Goal: Task Accomplishment & Management: Use online tool/utility

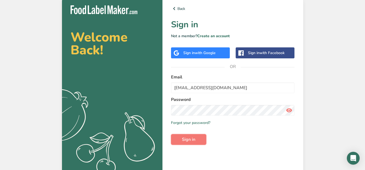
click at [196, 140] on button "Sign in" at bounding box center [188, 139] width 35 height 11
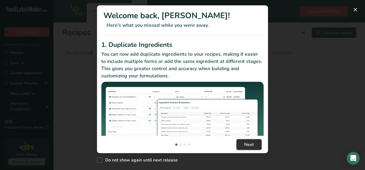
click at [260, 145] on button "Next" at bounding box center [249, 144] width 25 height 11
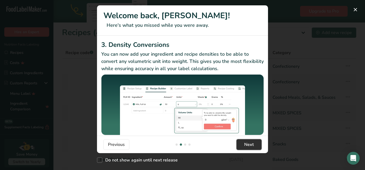
click at [255, 144] on button "Next" at bounding box center [249, 144] width 25 height 11
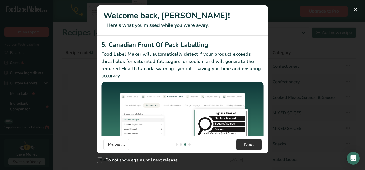
click at [255, 144] on button "Next" at bounding box center [249, 144] width 25 height 11
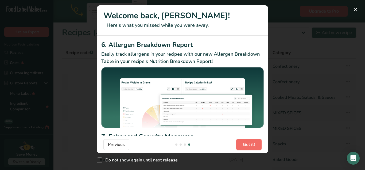
click at [255, 144] on button "Got it!" at bounding box center [248, 144] width 25 height 11
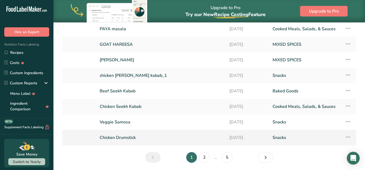
scroll to position [82, 0]
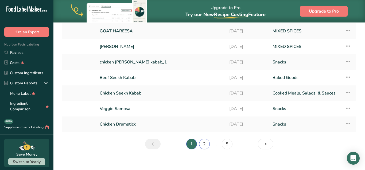
click at [204, 145] on link "2" at bounding box center [204, 143] width 11 height 11
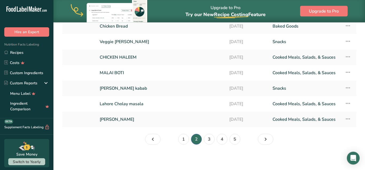
scroll to position [87, 0]
click at [208, 137] on link "3" at bounding box center [209, 138] width 11 height 11
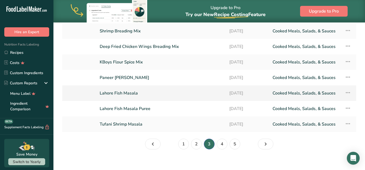
scroll to position [87, 0]
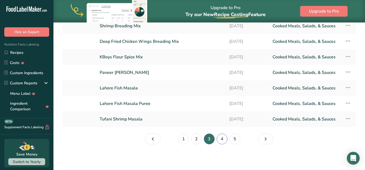
click at [224, 140] on link "4" at bounding box center [222, 138] width 11 height 11
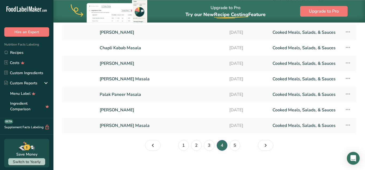
scroll to position [87, 0]
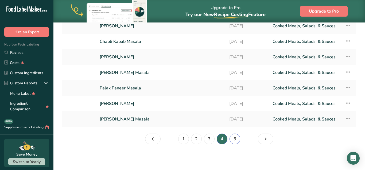
click at [235, 139] on link "5" at bounding box center [235, 138] width 11 height 11
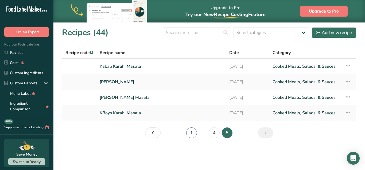
click at [193, 133] on link "1" at bounding box center [191, 132] width 11 height 11
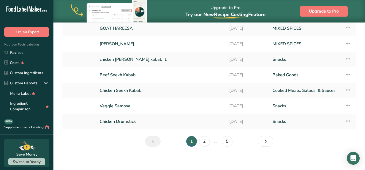
scroll to position [87, 0]
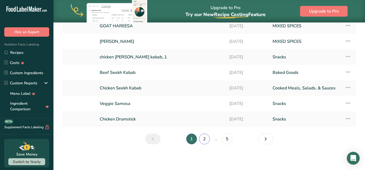
click at [206, 141] on link "2" at bounding box center [204, 138] width 11 height 11
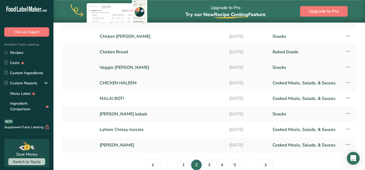
scroll to position [60, 0]
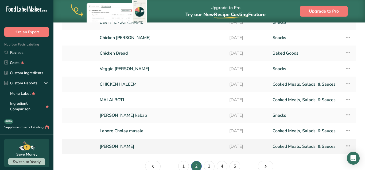
click at [134, 149] on link "[PERSON_NAME]" at bounding box center [161, 146] width 123 height 11
click at [121, 146] on link "Nihari masala" at bounding box center [161, 146] width 123 height 11
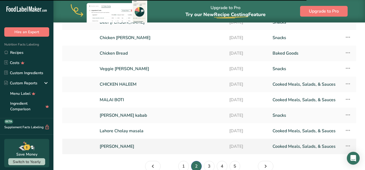
click at [116, 148] on link "Nihari masala" at bounding box center [161, 146] width 123 height 11
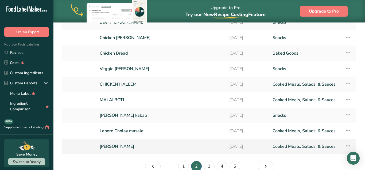
click at [116, 148] on link "Nihari masala" at bounding box center [161, 146] width 123 height 11
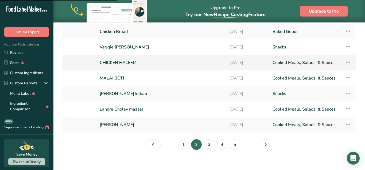
scroll to position [87, 0]
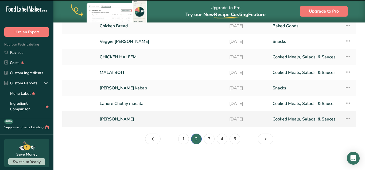
click at [113, 119] on link "Nihari masala" at bounding box center [161, 118] width 123 height 11
click at [349, 119] on icon at bounding box center [348, 119] width 6 height 10
click at [105, 120] on link "Nihari masala" at bounding box center [161, 118] width 123 height 11
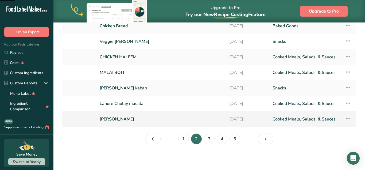
click at [105, 118] on link "Nihari masala" at bounding box center [161, 118] width 123 height 11
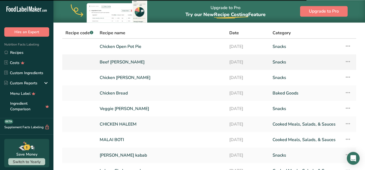
scroll to position [87, 0]
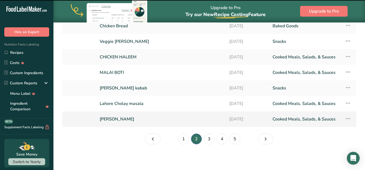
click at [104, 118] on link "Nihari masala" at bounding box center [161, 118] width 123 height 11
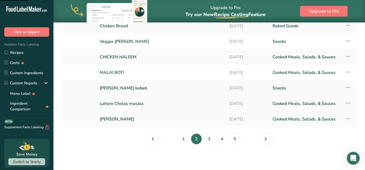
click at [115, 102] on link "Lahore Cholay masala" at bounding box center [161, 103] width 123 height 11
click at [115, 104] on link "Lahore Cholay masala" at bounding box center [161, 103] width 123 height 11
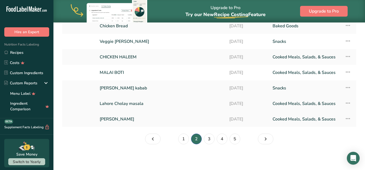
click at [115, 104] on link "Lahore Cholay masala" at bounding box center [161, 103] width 123 height 11
click at [115, 103] on link "Lahore Cholay masala" at bounding box center [161, 103] width 123 height 11
click at [115, 87] on link "Shami kabab" at bounding box center [161, 87] width 123 height 11
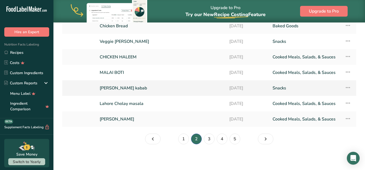
click at [115, 87] on link "Shami kabab" at bounding box center [161, 87] width 123 height 11
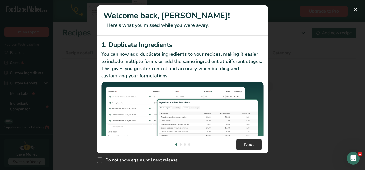
click at [243, 146] on button "Next" at bounding box center [249, 144] width 25 height 11
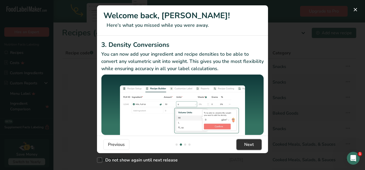
click at [245, 144] on span "Next" at bounding box center [249, 144] width 10 height 6
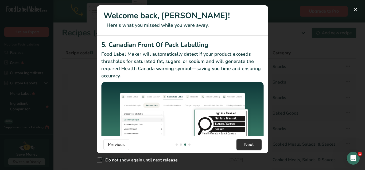
click at [245, 144] on span "Next" at bounding box center [249, 144] width 10 height 6
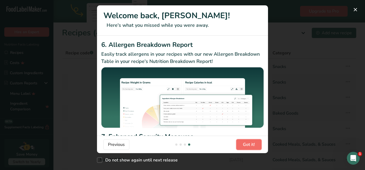
click at [245, 144] on span "Got it!" at bounding box center [249, 144] width 12 height 6
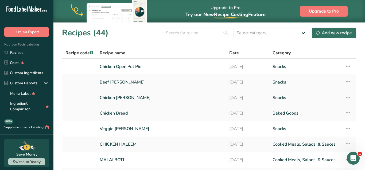
click at [119, 96] on link "Chicken [PERSON_NAME]" at bounding box center [161, 97] width 123 height 11
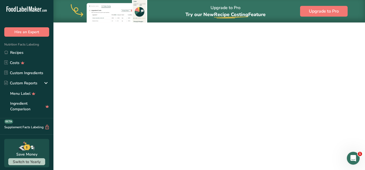
click at [119, 96] on link "Chicken [PERSON_NAME]" at bounding box center [161, 97] width 123 height 11
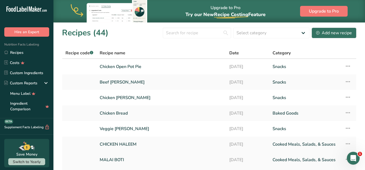
scroll to position [55, 0]
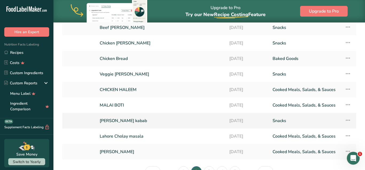
click at [131, 122] on link "[PERSON_NAME] kabab" at bounding box center [161, 120] width 123 height 11
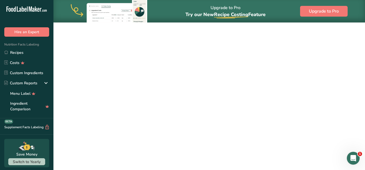
click at [131, 122] on link "[PERSON_NAME] kabab" at bounding box center [161, 120] width 123 height 11
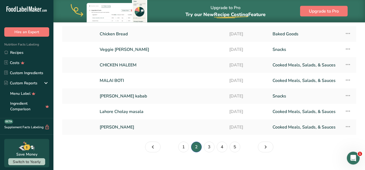
scroll to position [82, 0]
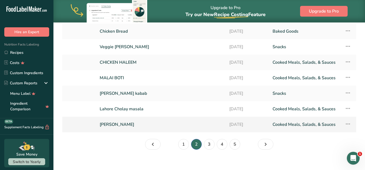
click at [113, 125] on link "[PERSON_NAME]" at bounding box center [161, 124] width 123 height 11
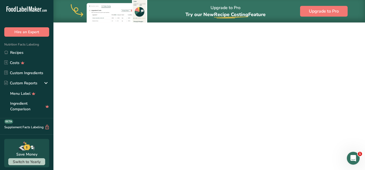
click at [113, 125] on link "[PERSON_NAME]" at bounding box center [161, 124] width 123 height 11
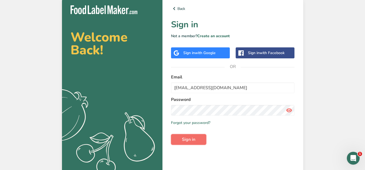
click at [191, 138] on span "Sign in" at bounding box center [188, 139] width 13 height 6
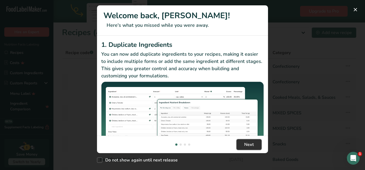
click at [246, 145] on span "Next" at bounding box center [249, 144] width 10 height 6
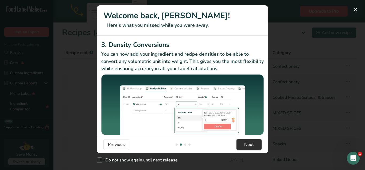
click at [246, 143] on span "Next" at bounding box center [249, 144] width 10 height 6
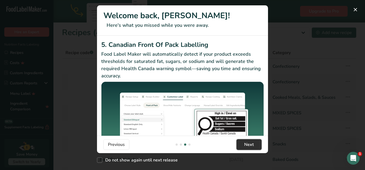
click at [246, 143] on span "Next" at bounding box center [249, 144] width 10 height 6
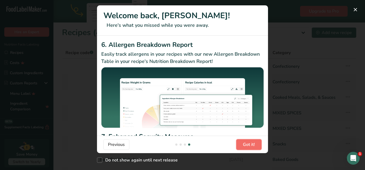
click at [246, 143] on span "Got it!" at bounding box center [249, 144] width 12 height 6
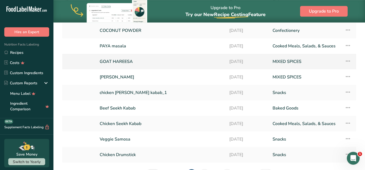
scroll to position [87, 0]
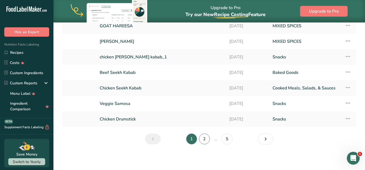
click at [201, 137] on link "2" at bounding box center [204, 138] width 11 height 11
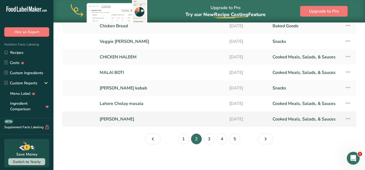
click at [111, 118] on link "[PERSON_NAME]" at bounding box center [161, 118] width 123 height 11
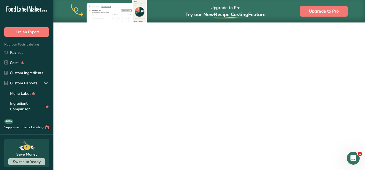
click at [111, 118] on link "[PERSON_NAME]" at bounding box center [161, 118] width 123 height 11
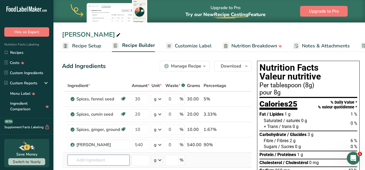
click at [102, 159] on input "text" at bounding box center [99, 159] width 62 height 11
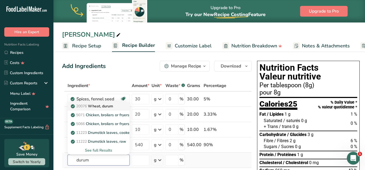
type input "durum"
click at [104, 106] on p "20076 Wheat, durum" at bounding box center [92, 106] width 41 height 6
type input "Wheat, durum"
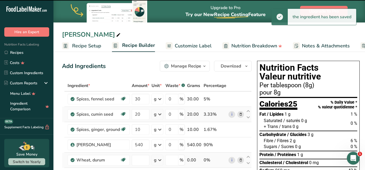
type input "0"
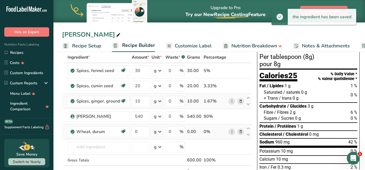
scroll to position [27, 0]
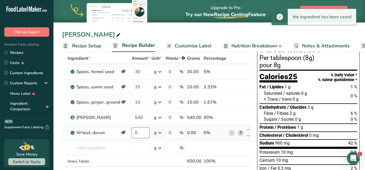
click at [139, 132] on input "0" at bounding box center [141, 132] width 18 height 11
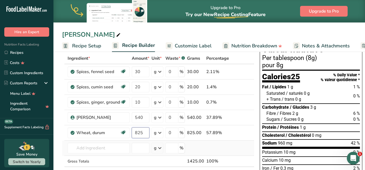
type input "825"
click at [234, 152] on div "Ingredient * Amount * Unit * Waste * .a-a{fill:#347362;}.b-a{fill:#fff;} Grams …" at bounding box center [158, 121] width 192 height 136
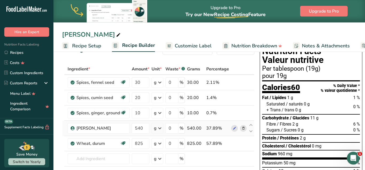
scroll to position [0, 0]
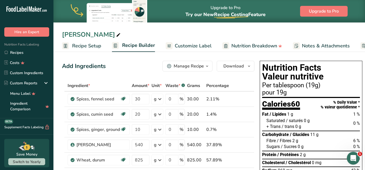
click at [193, 67] on div "Manage Recipe" at bounding box center [189, 66] width 30 height 6
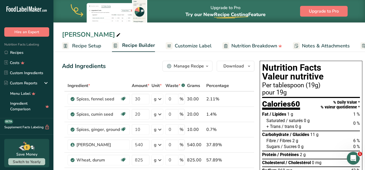
click at [81, 48] on span "Recipe Setup" at bounding box center [86, 45] width 29 height 7
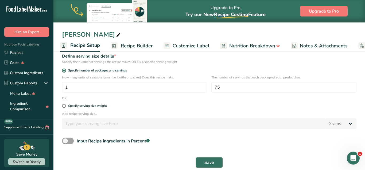
scroll to position [80, 0]
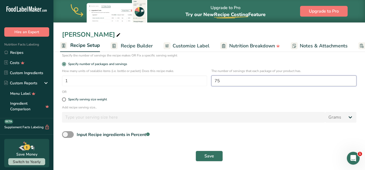
click at [230, 81] on input "75" at bounding box center [283, 80] width 145 height 11
type input "7"
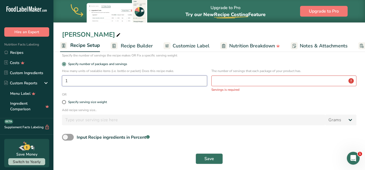
click at [69, 79] on input "1" at bounding box center [134, 80] width 145 height 11
click at [65, 102] on span at bounding box center [64, 102] width 4 height 4
click at [65, 102] on input "Specify serving size weight" at bounding box center [63, 101] width 3 height 3
radio input "true"
radio input "false"
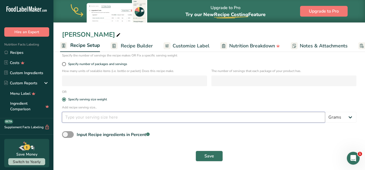
click at [80, 118] on input "number" at bounding box center [193, 117] width 263 height 11
type input "8"
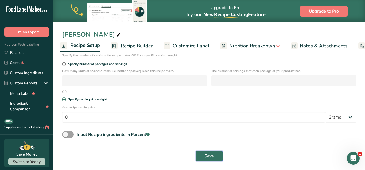
click at [215, 158] on button "Save" at bounding box center [209, 155] width 27 height 11
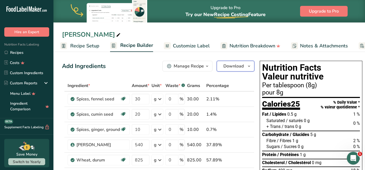
click at [241, 64] on span "Download" at bounding box center [233, 66] width 20 height 6
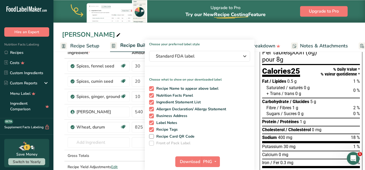
scroll to position [82, 0]
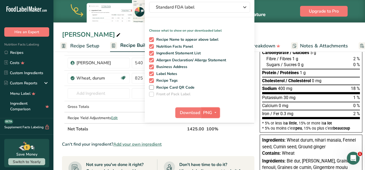
click at [201, 113] on button "PNG" at bounding box center [210, 112] width 18 height 11
click at [213, 124] on link "PNG" at bounding box center [211, 123] width 17 height 9
click at [203, 113] on span "PNG" at bounding box center [207, 112] width 9 height 6
click at [190, 112] on span "Download" at bounding box center [190, 112] width 20 height 6
click at [275, 31] on div "Nihari masala" at bounding box center [209, 35] width 312 height 10
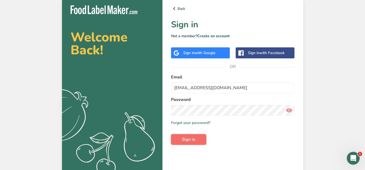
click at [191, 141] on span "Sign in" at bounding box center [188, 139] width 13 height 6
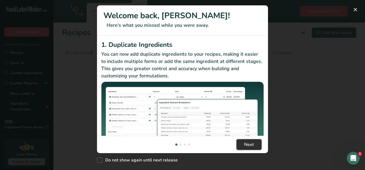
click at [251, 146] on span "Next" at bounding box center [249, 144] width 10 height 6
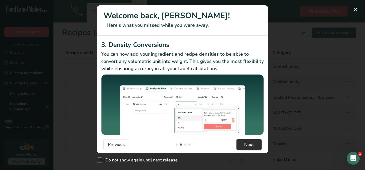
click at [251, 145] on span "Next" at bounding box center [249, 144] width 10 height 6
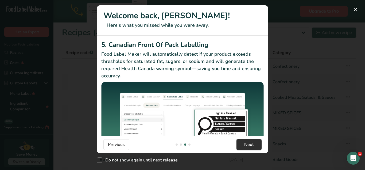
click at [251, 145] on span "Next" at bounding box center [249, 144] width 10 height 6
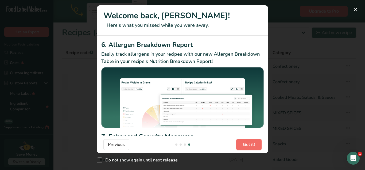
click at [251, 145] on span "Got it!" at bounding box center [249, 144] width 12 height 6
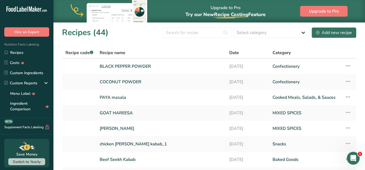
scroll to position [0, 513]
click at [340, 34] on div "Add new recipe" at bounding box center [334, 32] width 36 height 6
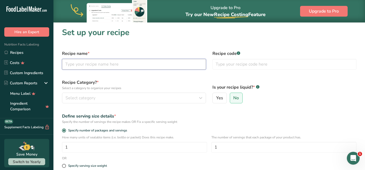
click at [110, 63] on input "text" at bounding box center [134, 64] width 144 height 11
type input "WHITE BIRYANI"
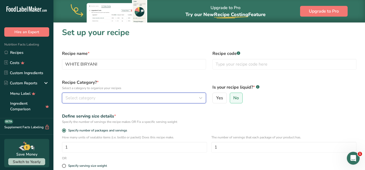
click at [136, 94] on button "Select category" at bounding box center [134, 97] width 144 height 11
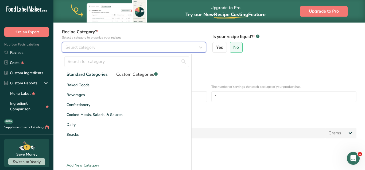
scroll to position [55, 0]
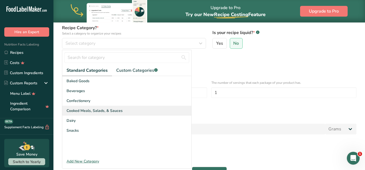
click at [97, 110] on span "Cooked Meals, Salads, & Sauces" at bounding box center [95, 111] width 56 height 6
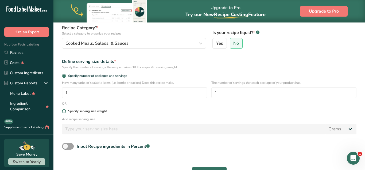
click at [64, 112] on span at bounding box center [64, 111] width 4 height 4
click at [64, 112] on input "Specify serving size weight" at bounding box center [63, 110] width 3 height 3
radio input "true"
radio input "false"
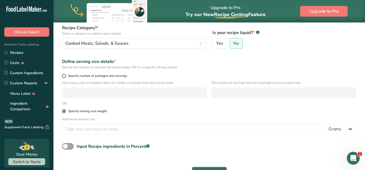
click at [63, 76] on span at bounding box center [64, 76] width 4 height 4
click at [63, 76] on input "Specify number of packages and servings" at bounding box center [63, 75] width 3 height 3
radio input "true"
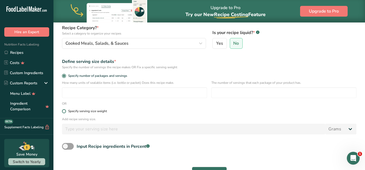
click at [64, 111] on span at bounding box center [64, 111] width 4 height 4
click at [64, 111] on input "Specify serving size weight" at bounding box center [63, 110] width 3 height 3
radio input "true"
radio input "false"
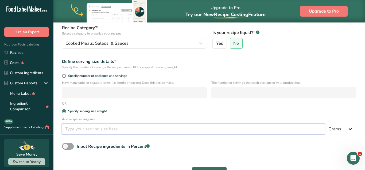
click at [74, 130] on input "number" at bounding box center [193, 128] width 263 height 11
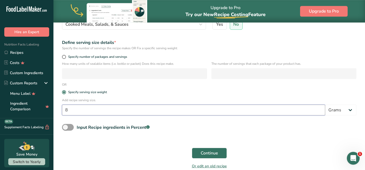
scroll to position [98, 0]
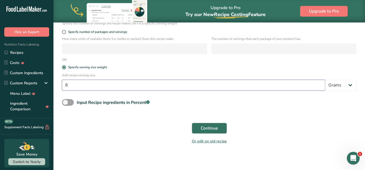
type input "8"
click at [209, 128] on span "Continue" at bounding box center [209, 128] width 17 height 6
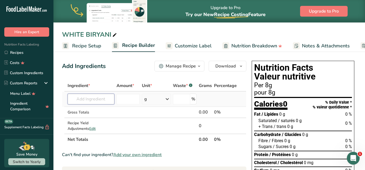
click at [95, 100] on input "text" at bounding box center [91, 99] width 47 height 11
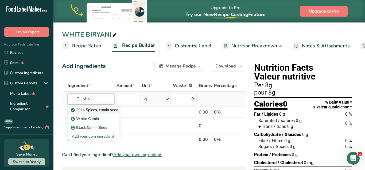
type input "CUMIN"
click at [105, 110] on p "2014 Spices, cumin seed" at bounding box center [95, 110] width 46 height 6
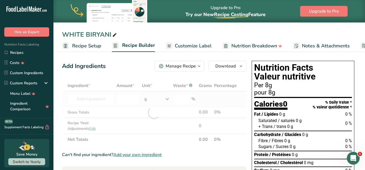
type input "Spices, cumin seed"
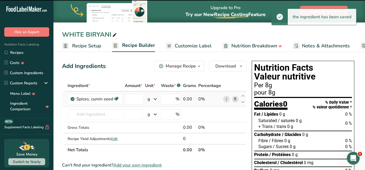
type input "0"
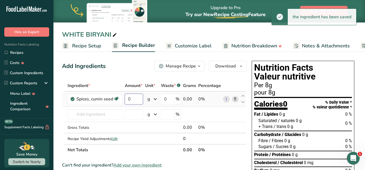
click at [137, 98] on input "0" at bounding box center [134, 99] width 18 height 11
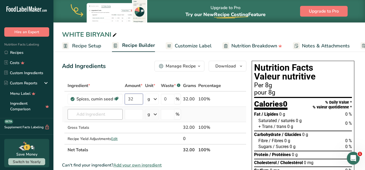
type input "32"
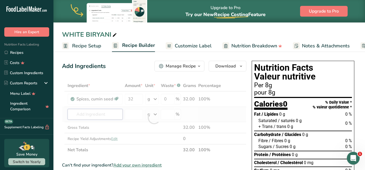
click at [85, 113] on input "text" at bounding box center [95, 114] width 55 height 11
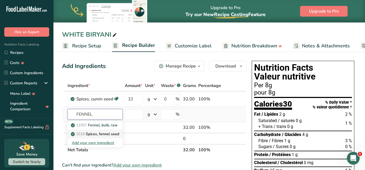
type input "FENNEL"
click at [111, 133] on p "2018 Spices, fennel seed" at bounding box center [95, 134] width 47 height 6
type input "Spices, fennel seed"
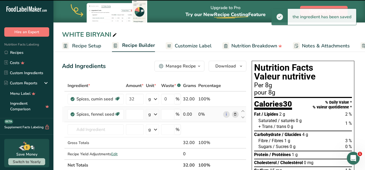
type input "0"
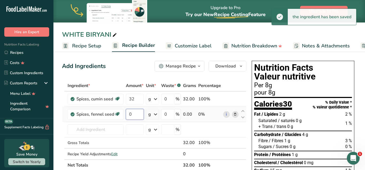
click at [135, 114] on input "0" at bounding box center [135, 114] width 18 height 11
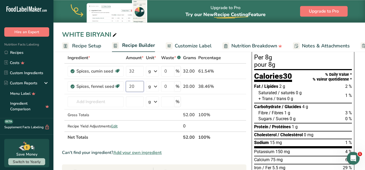
scroll to position [27, 0]
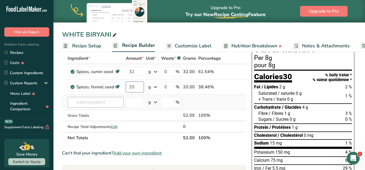
type input "20"
click at [104, 100] on input "text" at bounding box center [96, 102] width 56 height 11
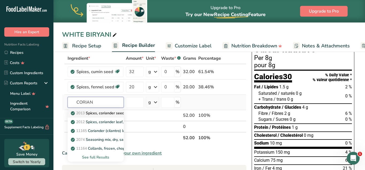
type input "CORIAN"
click at [95, 114] on p "2013 Spices, coriander seed" at bounding box center [98, 113] width 52 height 6
type input "Spices, coriander seed"
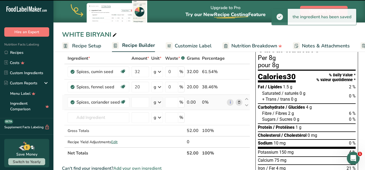
type input "0"
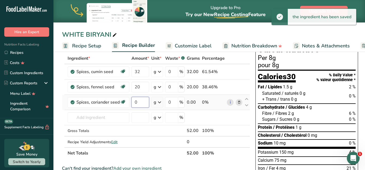
click at [138, 103] on input "0" at bounding box center [140, 102] width 18 height 11
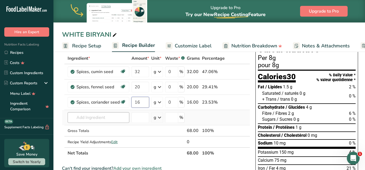
type input "16"
click at [122, 120] on input "text" at bounding box center [99, 117] width 62 height 11
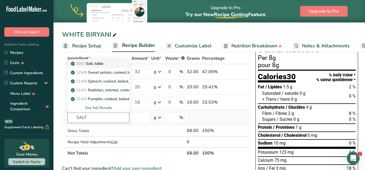
type input "SALT"
click at [102, 62] on p "2047 Salt, table" at bounding box center [88, 64] width 32 height 6
type input "Salt, table"
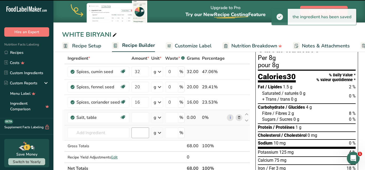
type input "0"
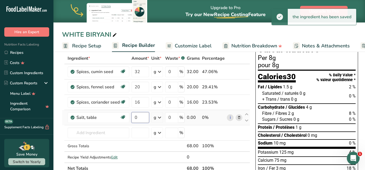
click at [138, 116] on input "0" at bounding box center [140, 117] width 18 height 11
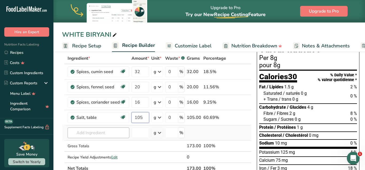
type input "105"
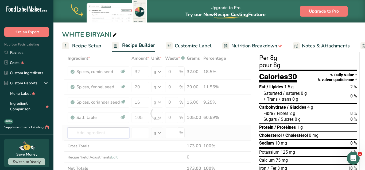
click at [101, 132] on input "text" at bounding box center [99, 132] width 62 height 11
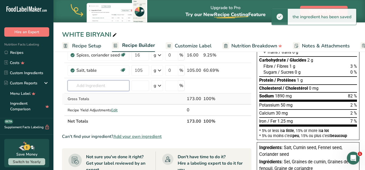
scroll to position [82, 0]
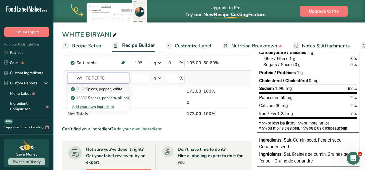
type input "WHITE PEPPE"
click at [105, 87] on p "2032 Spices, pepper, white" at bounding box center [97, 89] width 51 height 6
type input "Spices, pepper, white"
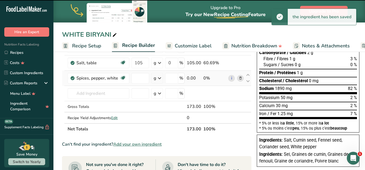
type input "0"
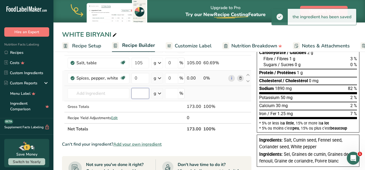
click at [145, 95] on input "number" at bounding box center [140, 93] width 18 height 11
click at [140, 79] on input "0" at bounding box center [140, 78] width 18 height 11
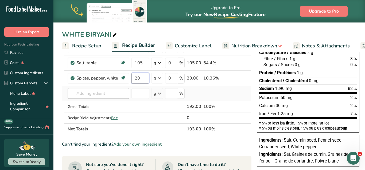
type input "20"
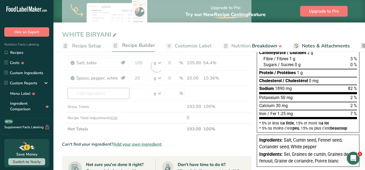
drag, startPoint x: 111, startPoint y: 95, endPoint x: 115, endPoint y: 101, distance: 6.5
click at [112, 95] on input "text" at bounding box center [99, 93] width 62 height 11
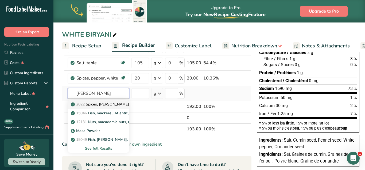
type input "MACE"
click at [112, 104] on p "2022 Spices, mace, ground" at bounding box center [107, 104] width 71 height 6
type input "Spices, mace, ground"
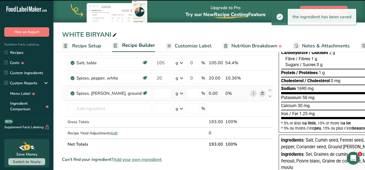
type input "0"
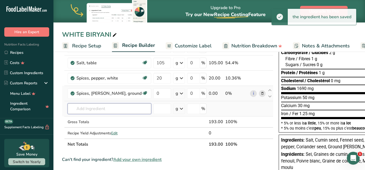
click at [121, 108] on input "text" at bounding box center [110, 108] width 84 height 11
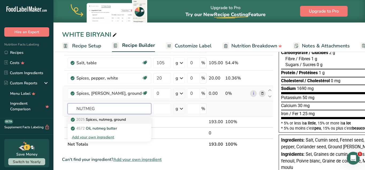
type input "NUTMEG"
click at [96, 119] on p "2025 Spices, nutmeg, ground" at bounding box center [99, 120] width 54 height 6
type input "Spices, nutmeg, ground"
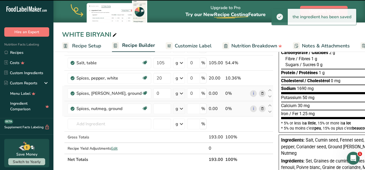
type input "0"
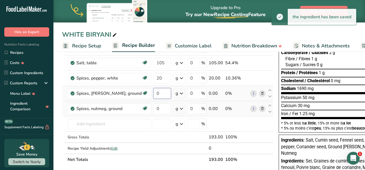
click at [153, 94] on input "0" at bounding box center [162, 93] width 18 height 11
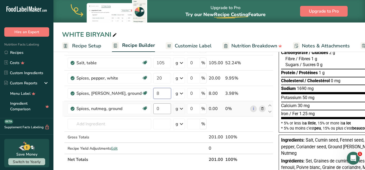
type input "8"
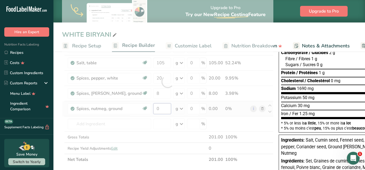
click at [153, 109] on input "0" at bounding box center [162, 108] width 18 height 11
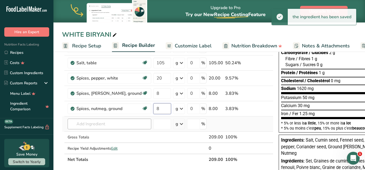
type input "8"
click at [106, 125] on input "text" at bounding box center [110, 123] width 84 height 11
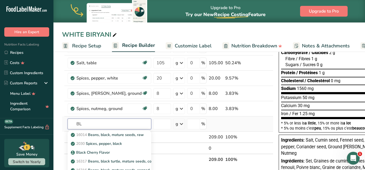
type input "B"
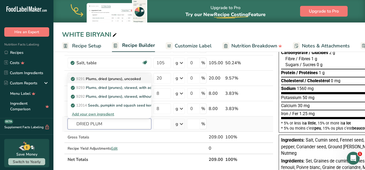
type input "DRIED PLUM"
click at [108, 78] on p "9291 Plums, dried (prunes), uncooked" at bounding box center [106, 79] width 69 height 6
type input "Plums, dried (prunes), uncooked"
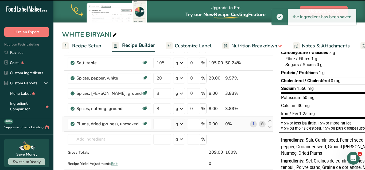
type input "0"
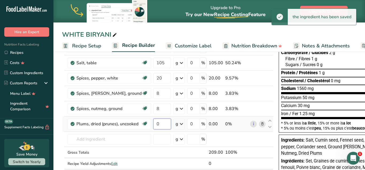
click at [160, 125] on input "0" at bounding box center [162, 123] width 18 height 11
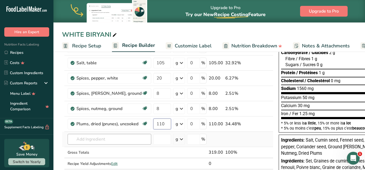
type input "110"
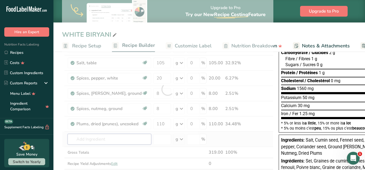
click at [101, 139] on input "text" at bounding box center [110, 139] width 84 height 11
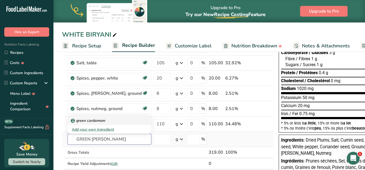
type input "GREEN CARDA"
click at [110, 119] on div "green cardamom" at bounding box center [105, 121] width 67 height 6
type input "green cardamom"
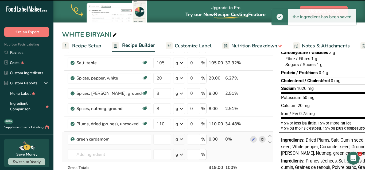
type input "0"
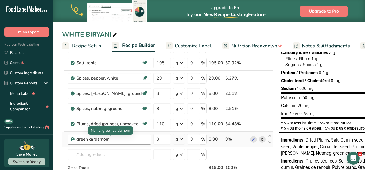
click at [119, 141] on div "green cardamom" at bounding box center [109, 139] width 67 height 6
click at [117, 137] on div "green cardamom" at bounding box center [109, 139] width 67 height 6
click at [91, 142] on div "green cardamom" at bounding box center [109, 139] width 67 height 6
click at [261, 139] on icon at bounding box center [263, 139] width 4 height 6
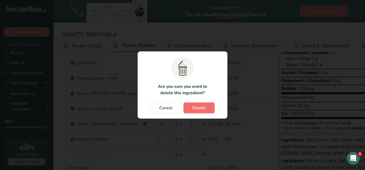
click at [206, 110] on button "Delete" at bounding box center [199, 107] width 31 height 11
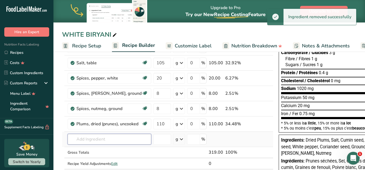
click at [91, 138] on input "text" at bounding box center [110, 139] width 84 height 11
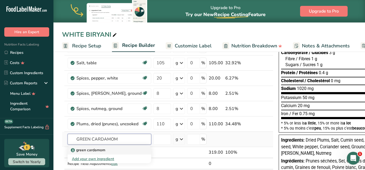
type input "GREEN CARDAMOM"
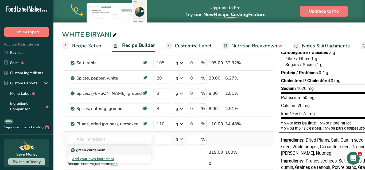
click at [102, 152] on p "green cardamom" at bounding box center [88, 150] width 33 height 6
type input "green cardamom"
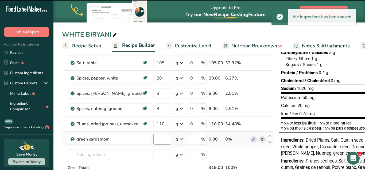
type input "0"
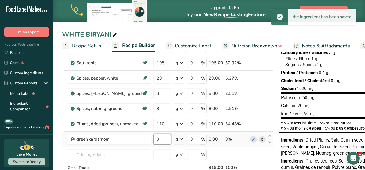
click at [160, 139] on input "0" at bounding box center [162, 139] width 18 height 11
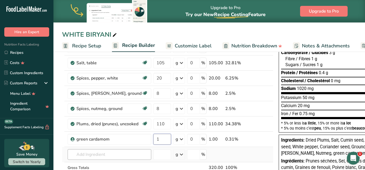
type input "1"
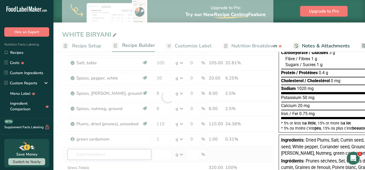
click at [107, 154] on input "text" at bounding box center [110, 154] width 84 height 11
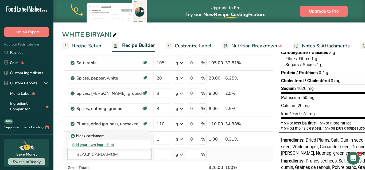
type input "BLACK CARDAMOM"
click at [115, 137] on div "black cardamom" at bounding box center [105, 136] width 67 height 6
type input "black cardamom"
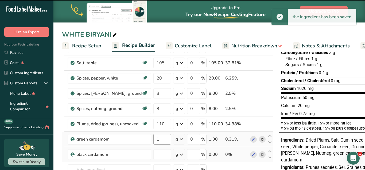
type input "0"
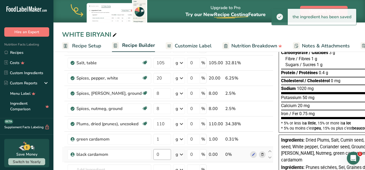
scroll to position [136, 0]
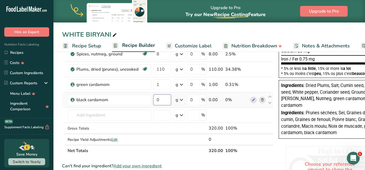
click at [155, 99] on input "0" at bounding box center [162, 99] width 18 height 11
type input "6"
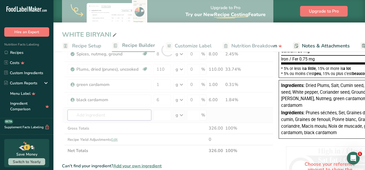
click at [108, 115] on input "text" at bounding box center [110, 115] width 84 height 11
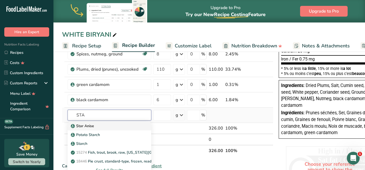
type input "STA"
click at [104, 127] on div "Star Anise" at bounding box center [105, 126] width 67 height 6
type input "Star Anise"
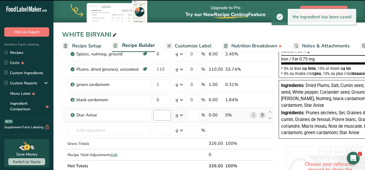
type input "0"
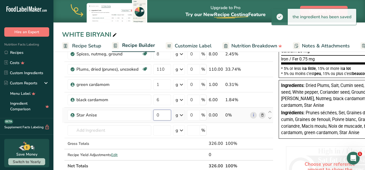
click at [158, 116] on input "0" at bounding box center [162, 115] width 18 height 11
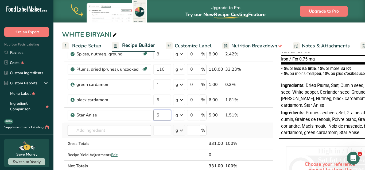
type input "5"
click at [97, 131] on input "text" at bounding box center [110, 130] width 84 height 11
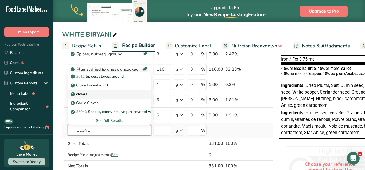
type input "CLOVE"
click at [105, 92] on div "cloves" at bounding box center [105, 94] width 67 height 6
type input "cloves"
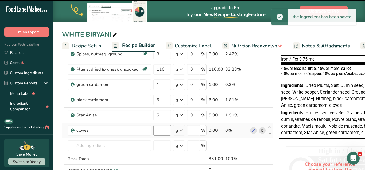
type input "0"
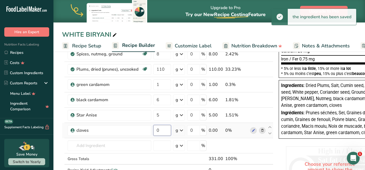
click at [159, 130] on input "0" at bounding box center [162, 130] width 18 height 11
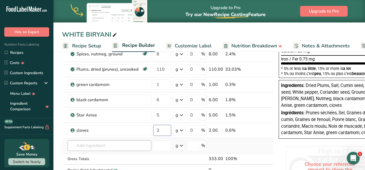
type input "2"
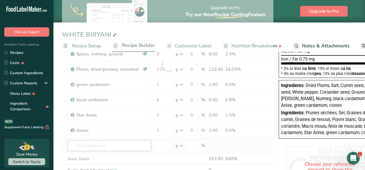
click at [115, 147] on input "text" at bounding box center [110, 145] width 84 height 11
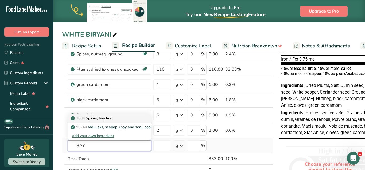
type input "BAY"
click at [117, 119] on div "2004 Spices, bay leaf" at bounding box center [105, 118] width 67 height 6
type input "Spices, bay leaf"
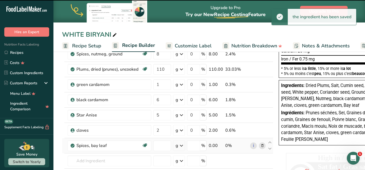
type input "0"
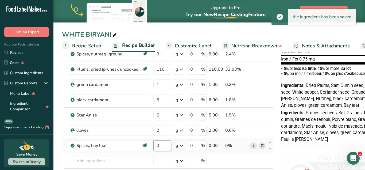
click at [159, 147] on input "0" at bounding box center [162, 145] width 18 height 11
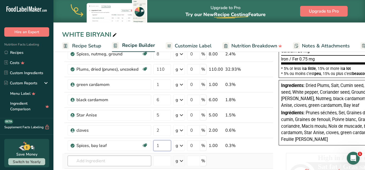
type input "1"
click at [122, 162] on input "text" at bounding box center [110, 160] width 84 height 11
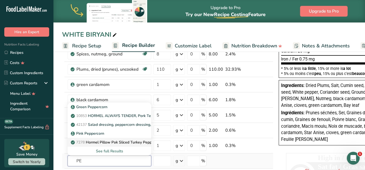
type input "P"
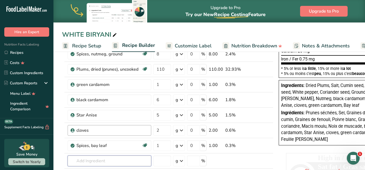
scroll to position [164, 0]
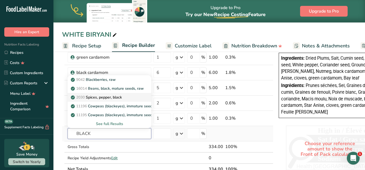
type input "BLACK"
click at [116, 96] on p "2030 Spices, pepper, black" at bounding box center [97, 97] width 50 height 6
type input "Spices, pepper, black"
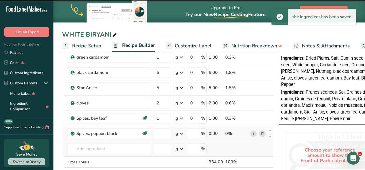
type input "0"
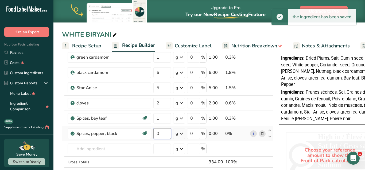
click at [157, 135] on input "0" at bounding box center [162, 133] width 18 height 11
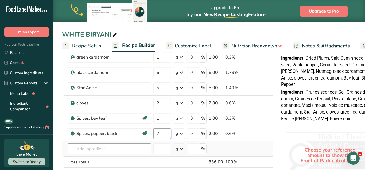
type input "2"
click at [123, 148] on input "text" at bounding box center [110, 148] width 84 height 11
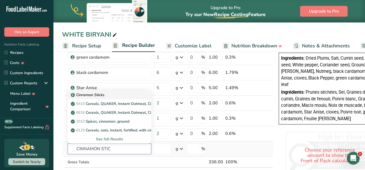
type input "CINNAMON STIC"
click at [122, 94] on div "Cinnamon Sticks" at bounding box center [105, 95] width 67 height 6
type input "Cinnamon Sticks"
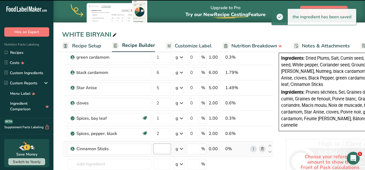
type input "0"
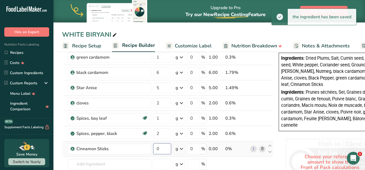
click at [158, 150] on input "0" at bounding box center [162, 148] width 18 height 11
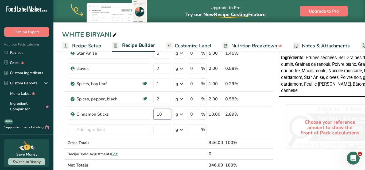
scroll to position [218, 0]
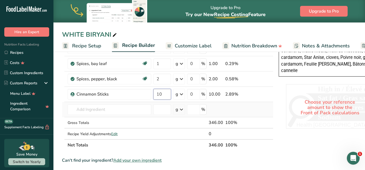
type input "10"
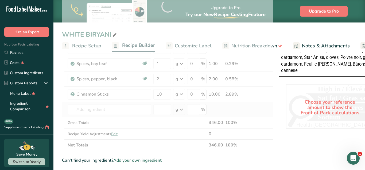
click at [258, 107] on div "Ingredient * Amount * Unit * Waste * .a-a{fill:#347362;}.b-a{fill:#fff;} Grams …" at bounding box center [167, 6] width 211 height 289
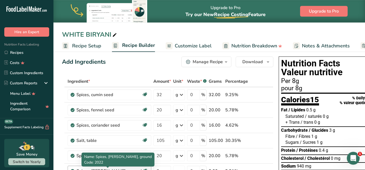
scroll to position [0, 0]
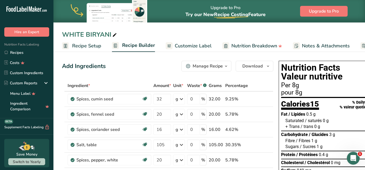
click at [197, 44] on span "Customize Label" at bounding box center [193, 45] width 37 height 7
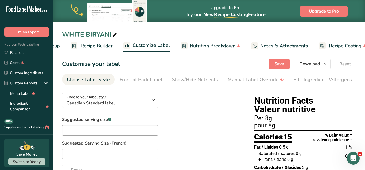
scroll to position [0, 52]
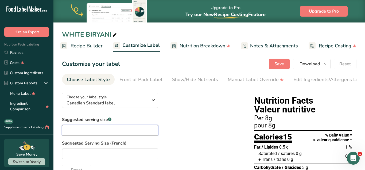
click at [128, 127] on input "text" at bounding box center [110, 130] width 96 height 11
type input "T"
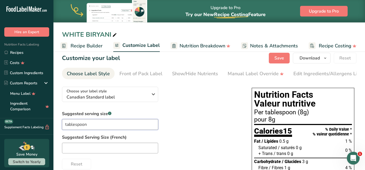
scroll to position [0, 0]
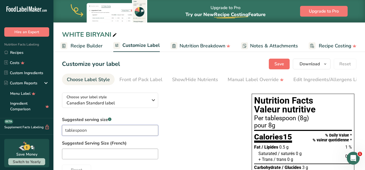
type input "tablespoon"
click at [281, 66] on span "Save" at bounding box center [279, 64] width 10 height 6
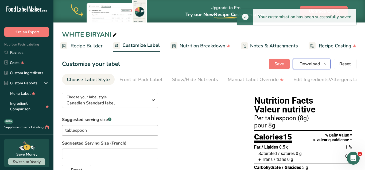
click at [310, 66] on span "Download" at bounding box center [310, 64] width 20 height 6
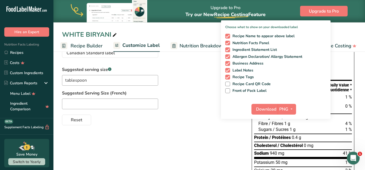
scroll to position [55, 0]
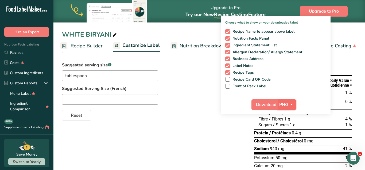
click at [279, 104] on button "PNG" at bounding box center [287, 104] width 18 height 11
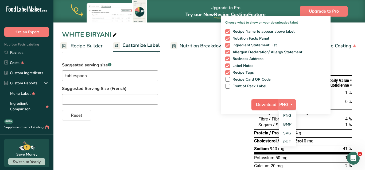
click at [269, 106] on span "Download" at bounding box center [266, 104] width 20 height 6
click at [182, 94] on div at bounding box center [151, 99] width 179 height 11
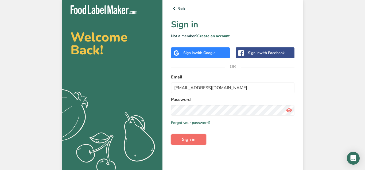
click at [199, 140] on button "Sign in" at bounding box center [188, 139] width 35 height 11
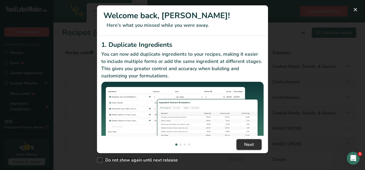
click at [253, 146] on span "Next" at bounding box center [249, 144] width 10 height 6
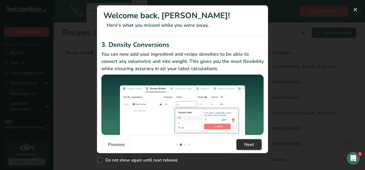
click at [249, 145] on span "Next" at bounding box center [249, 144] width 10 height 6
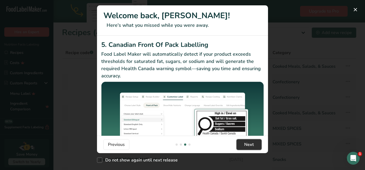
click at [249, 145] on span "Next" at bounding box center [249, 144] width 10 height 6
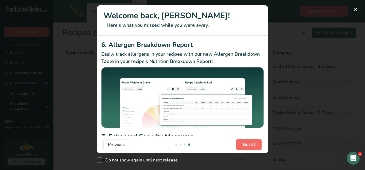
click at [249, 145] on span "Got it!" at bounding box center [249, 144] width 12 height 6
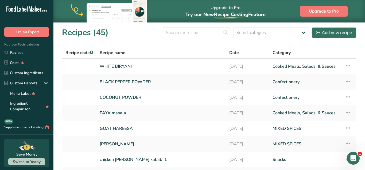
scroll to position [0, 513]
click at [344, 35] on div "Add new recipe" at bounding box center [334, 32] width 36 height 6
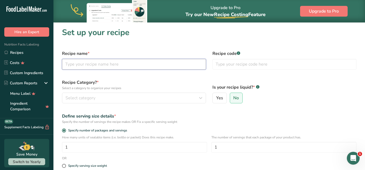
click at [94, 64] on input "text" at bounding box center [134, 64] width 144 height 11
type input "m"
type input "MALAI BOTI"
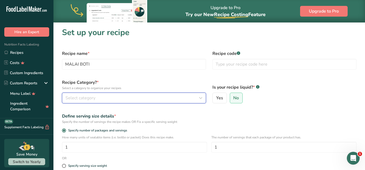
click at [146, 98] on div "Select category" at bounding box center [132, 98] width 134 height 6
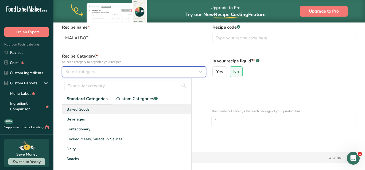
scroll to position [27, 0]
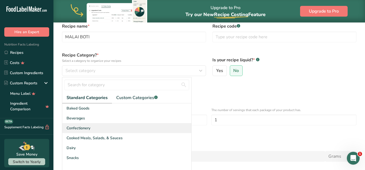
click at [101, 131] on div "Confectionery" at bounding box center [126, 128] width 129 height 10
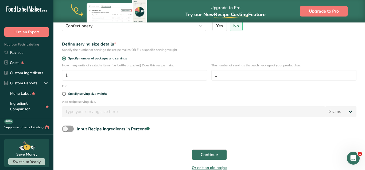
scroll to position [82, 0]
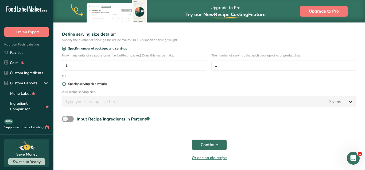
click at [65, 85] on span at bounding box center [64, 84] width 4 height 4
click at [65, 85] on input "Specify serving size weight" at bounding box center [63, 83] width 3 height 3
radio input "true"
radio input "false"
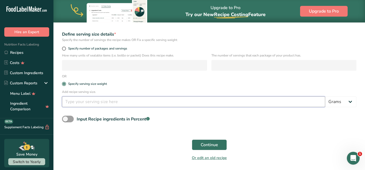
click at [88, 105] on input "number" at bounding box center [193, 101] width 263 height 11
type input "8"
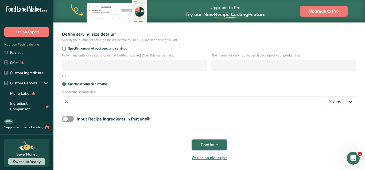
click at [203, 142] on span "Continue" at bounding box center [209, 144] width 17 height 6
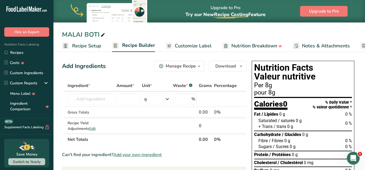
click at [198, 46] on span "Customize Label" at bounding box center [193, 45] width 37 height 7
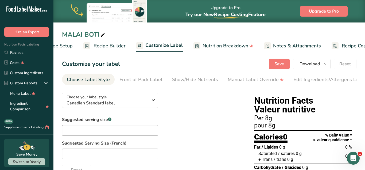
scroll to position [0, 52]
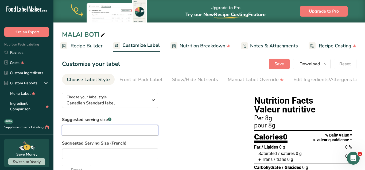
click at [117, 127] on input "text" at bounding box center [110, 130] width 96 height 11
type input "tablespoon"
click at [136, 46] on span "Customize Label" at bounding box center [140, 45] width 37 height 7
click at [90, 45] on span "Recipe Builder" at bounding box center [87, 45] width 32 height 7
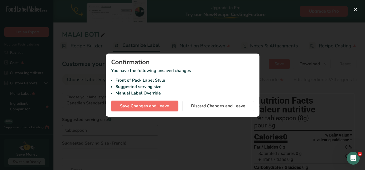
click at [168, 108] on span "Save Changes and Leave" at bounding box center [144, 106] width 49 height 6
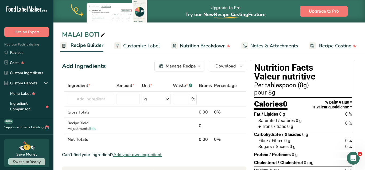
click at [138, 45] on span "Customize Label" at bounding box center [141, 45] width 37 height 7
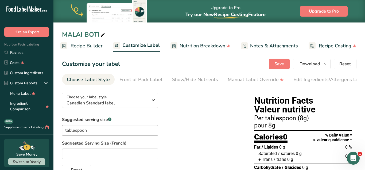
click at [93, 44] on span "Recipe Builder" at bounding box center [87, 45] width 32 height 7
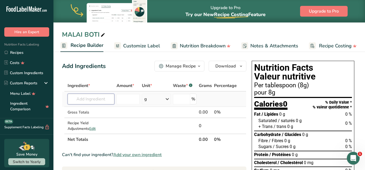
click at [98, 98] on input "text" at bounding box center [91, 99] width 47 height 11
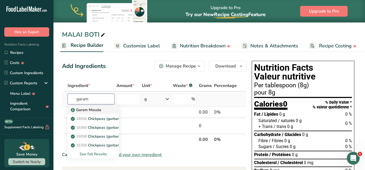
type input "garam"
click at [102, 109] on div "Garam Masala" at bounding box center [89, 110] width 34 height 6
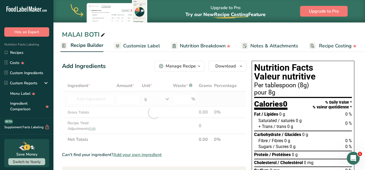
type input "Garam Masala"
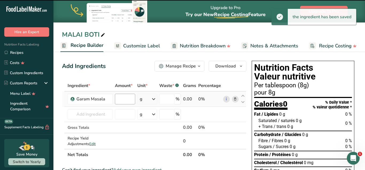
type input "0"
click at [126, 100] on input "0" at bounding box center [125, 99] width 20 height 11
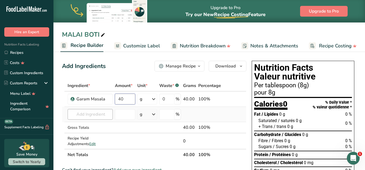
type input "40"
click at [88, 114] on input "text" at bounding box center [90, 114] width 45 height 11
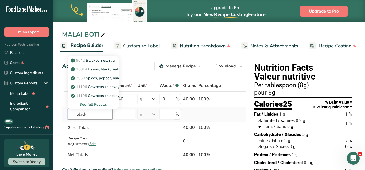
type input "black"
click at [102, 104] on div "See full Results" at bounding box center [93, 105] width 43 height 6
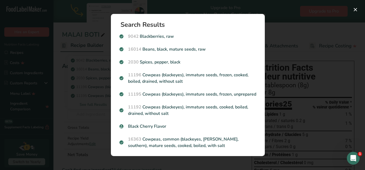
click at [300, 53] on div "Search results modal" at bounding box center [182, 85] width 365 height 170
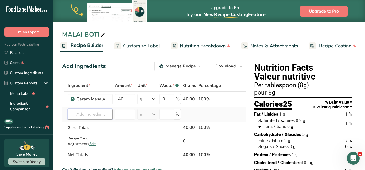
click at [90, 115] on input "text" at bounding box center [90, 114] width 45 height 11
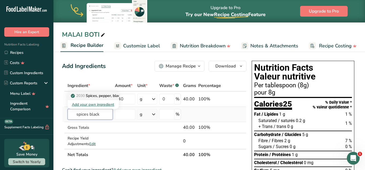
type input "spices black"
click at [95, 95] on p "2030 Spices, pepper, black" at bounding box center [97, 96] width 50 height 6
type input "Spices, pepper, black"
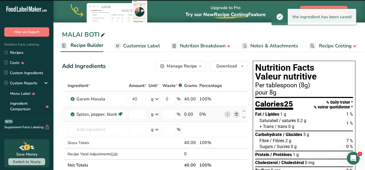
type input "0"
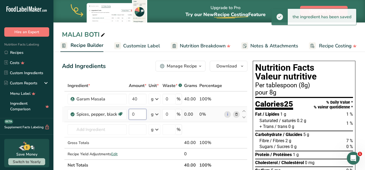
click at [135, 116] on input "0" at bounding box center [138, 114] width 18 height 11
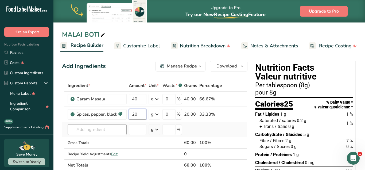
type input "20"
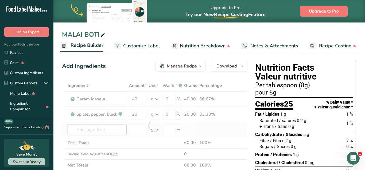
click at [101, 129] on input "text" at bounding box center [97, 129] width 59 height 11
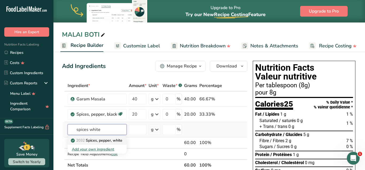
type input "spices white"
click at [107, 141] on p "2032 Spices, pepper, white" at bounding box center [97, 140] width 51 height 6
type input "Spices, pepper, white"
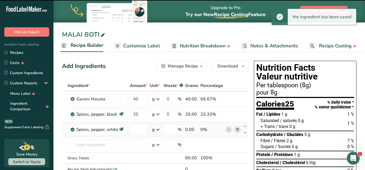
type input "0"
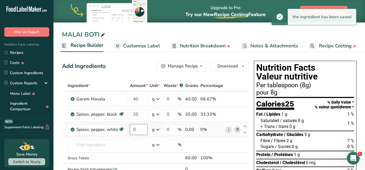
click at [139, 130] on input "0" at bounding box center [139, 129] width 18 height 11
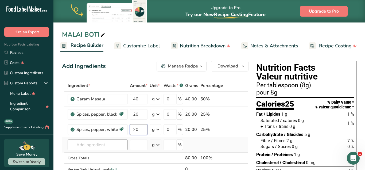
type input "20"
click at [102, 145] on input "text" at bounding box center [98, 144] width 60 height 11
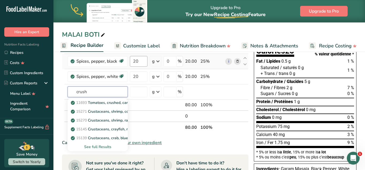
scroll to position [55, 0]
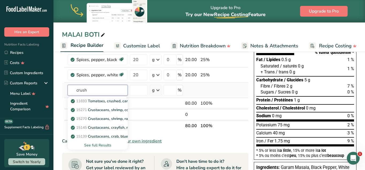
type input "crush"
click at [107, 145] on div "See full Results" at bounding box center [98, 145] width 52 height 6
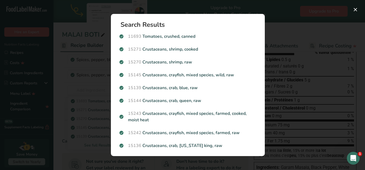
click at [320, 30] on div "Search results modal" at bounding box center [182, 85] width 365 height 170
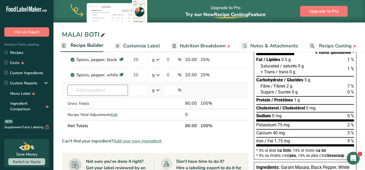
click at [109, 88] on input "text" at bounding box center [98, 90] width 60 height 11
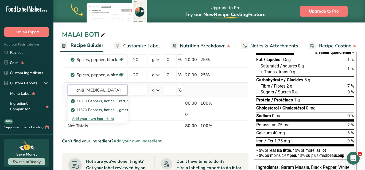
type input "chili crus"
click at [93, 118] on div "Add your own ingredient" at bounding box center [98, 119] width 52 height 6
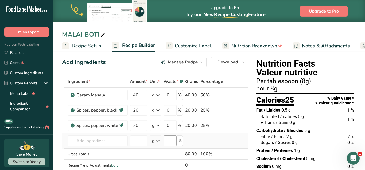
scroll to position [55, 0]
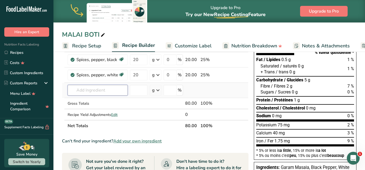
click at [124, 90] on input "text" at bounding box center [98, 90] width 60 height 11
type input "chili flakes"
click at [108, 102] on div "Chili Flakes" at bounding box center [93, 101] width 43 height 6
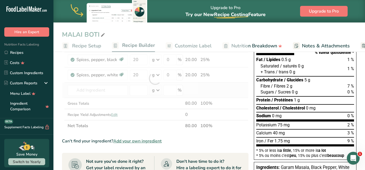
type input "Chili Flakes"
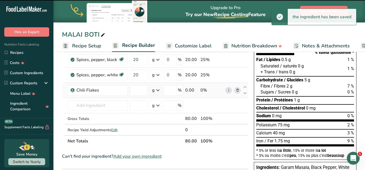
type input "0"
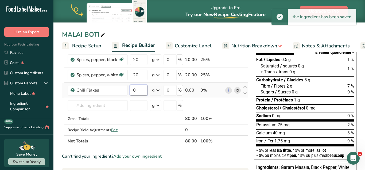
drag, startPoint x: 137, startPoint y: 91, endPoint x: 140, endPoint y: 94, distance: 4.9
click at [137, 91] on input "0" at bounding box center [139, 90] width 18 height 11
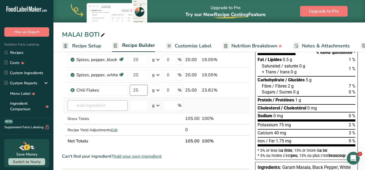
type input "25"
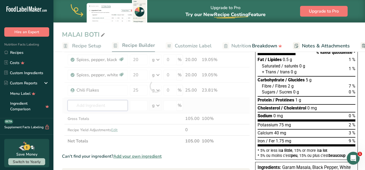
click at [94, 106] on input "text" at bounding box center [98, 105] width 60 height 11
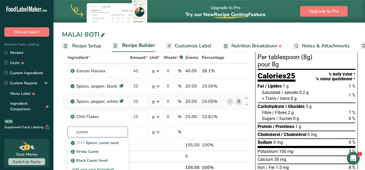
scroll to position [27, 0]
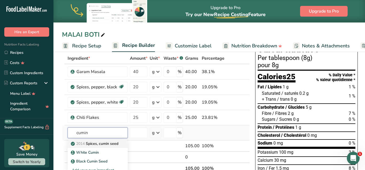
type input "cumin"
click at [108, 143] on p "2014 Spices, cumin seed" at bounding box center [95, 144] width 46 height 6
type input "Spices, cumin seed"
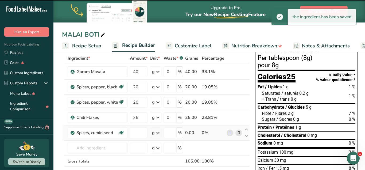
type input "0"
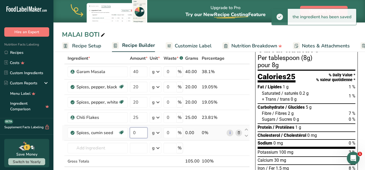
click at [136, 133] on input "0" at bounding box center [139, 132] width 18 height 11
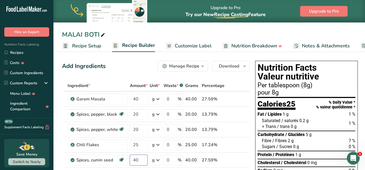
scroll to position [109, 0]
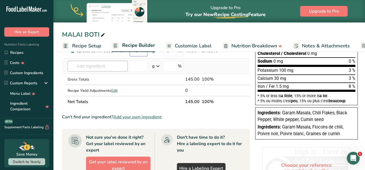
type input "40"
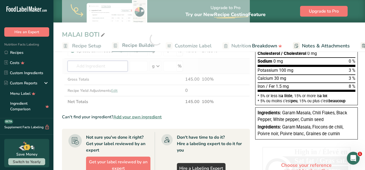
click at [113, 66] on input "text" at bounding box center [98, 66] width 60 height 11
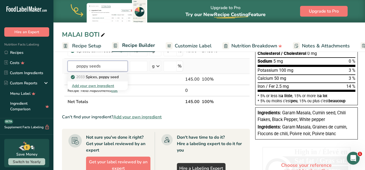
type input "poppy seeds"
click at [114, 75] on p "2033 Spices, poppy seed" at bounding box center [95, 77] width 47 height 6
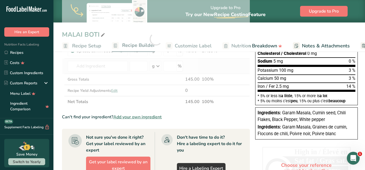
type input "Spices, poppy seed"
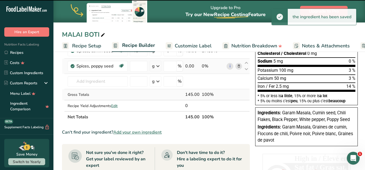
type input "0"
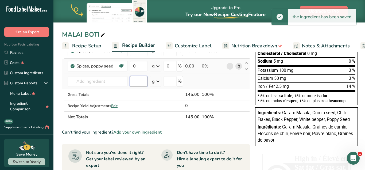
click at [135, 82] on input "number" at bounding box center [139, 81] width 18 height 11
click at [136, 68] on input "0" at bounding box center [139, 66] width 18 height 11
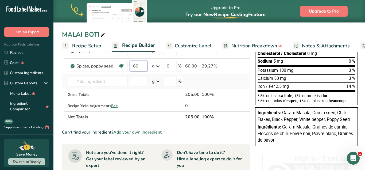
type input "60"
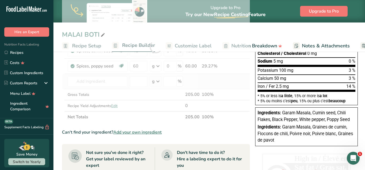
click at [233, 86] on div "Ingredient * Amount * Unit * Waste * .a-a{fill:#347362;}.b-a{fill:#fff;} Grams …" at bounding box center [156, 47] width 188 height 152
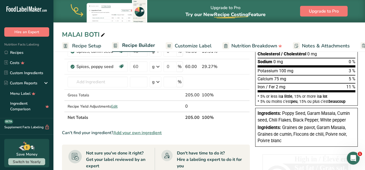
scroll to position [0, 0]
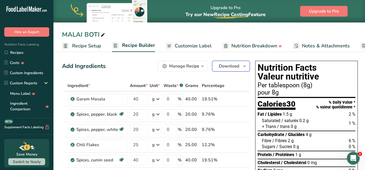
click at [227, 66] on span "Download" at bounding box center [229, 66] width 20 height 6
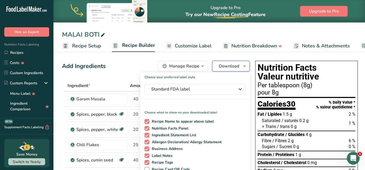
scroll to position [109, 0]
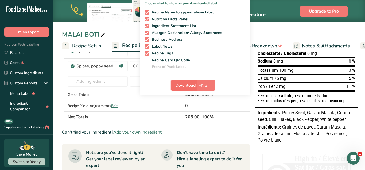
click at [176, 83] on span "Download" at bounding box center [185, 85] width 20 height 6
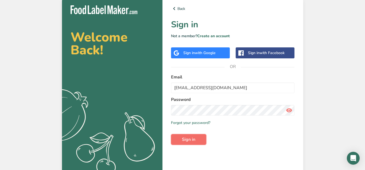
click at [185, 139] on span "Sign in" at bounding box center [188, 139] width 13 height 6
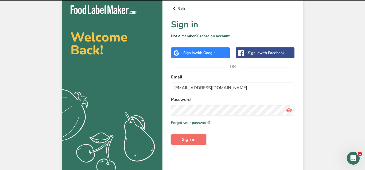
click at [185, 139] on span "Sign in" at bounding box center [188, 139] width 13 height 6
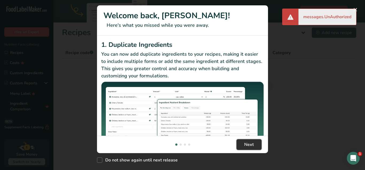
click at [242, 143] on button "Next" at bounding box center [249, 144] width 25 height 11
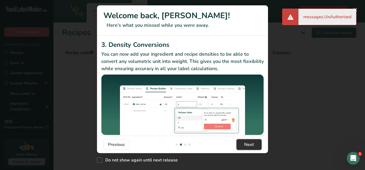
click at [242, 143] on button "Next" at bounding box center [249, 144] width 25 height 11
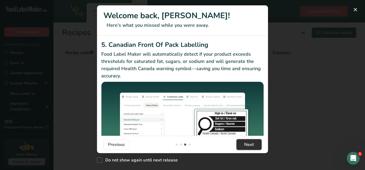
click at [242, 143] on button "Next" at bounding box center [249, 144] width 25 height 11
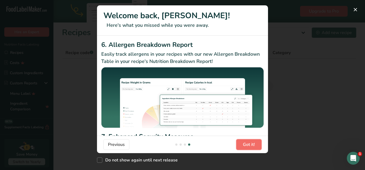
click at [242, 143] on button "Got it!" at bounding box center [248, 144] width 25 height 11
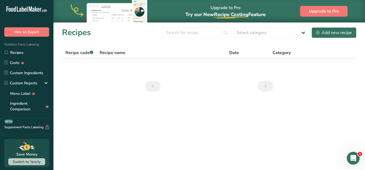
scroll to position [0, 513]
click at [34, 50] on link "Recipes" at bounding box center [26, 52] width 53 height 10
click at [43, 53] on link "Recipes" at bounding box center [26, 52] width 53 height 10
click at [44, 50] on link "Recipes" at bounding box center [26, 52] width 53 height 10
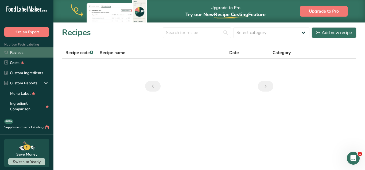
click at [44, 50] on link "Recipes" at bounding box center [26, 52] width 53 height 10
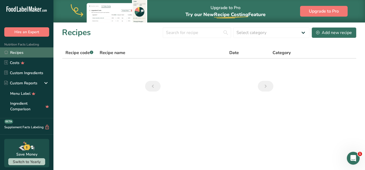
click at [44, 50] on link "Recipes" at bounding box center [26, 52] width 53 height 10
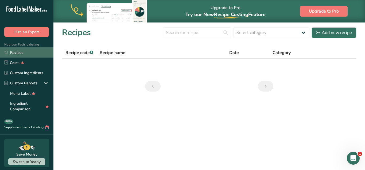
click at [44, 50] on link "Recipes" at bounding box center [26, 52] width 53 height 10
click at [246, 109] on main "Upgrade to Pro Try our New Recipe Costing .a-29{fill:none;stroke-linecap:round;…" at bounding box center [182, 85] width 365 height 170
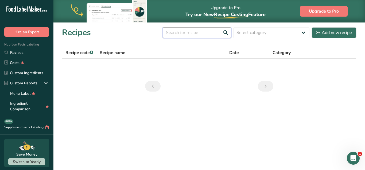
click at [211, 31] on input "text" at bounding box center [197, 32] width 68 height 11
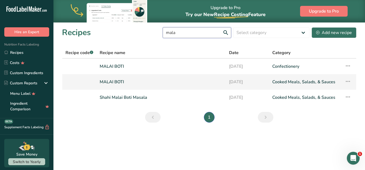
type input "mala"
click at [153, 82] on link "MALAI BOTI" at bounding box center [161, 81] width 123 height 11
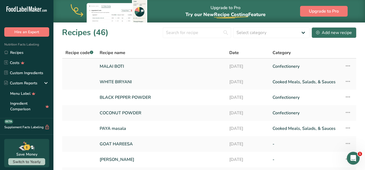
click at [162, 65] on link "MALAI BOTI" at bounding box center [161, 66] width 123 height 11
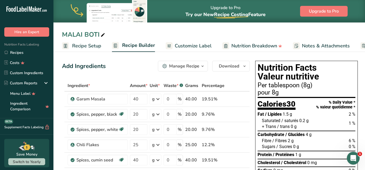
click at [194, 48] on span "Customize Label" at bounding box center [193, 45] width 37 height 7
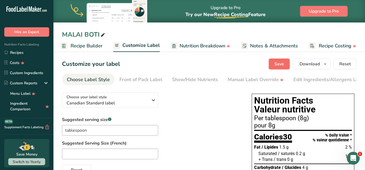
click at [281, 64] on span "Save" at bounding box center [279, 64] width 10 height 6
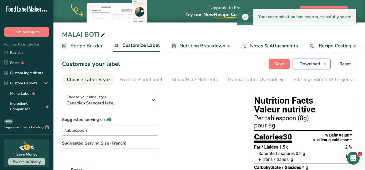
click at [303, 65] on span "Download" at bounding box center [310, 64] width 20 height 6
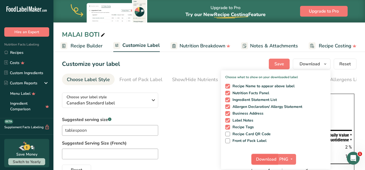
click at [265, 161] on span "Download" at bounding box center [266, 159] width 20 height 6
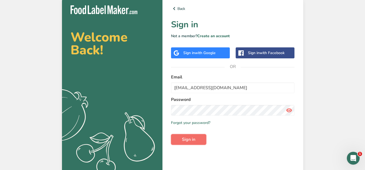
click at [197, 141] on button "Sign in" at bounding box center [188, 139] width 35 height 11
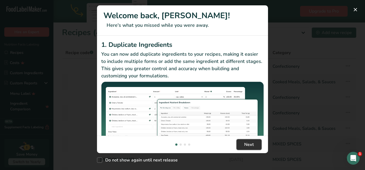
click at [248, 146] on span "Next" at bounding box center [249, 144] width 10 height 6
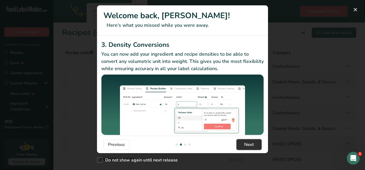
click at [248, 146] on span "Next" at bounding box center [249, 144] width 10 height 6
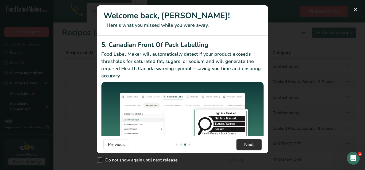
click at [248, 146] on span "Next" at bounding box center [249, 144] width 10 height 6
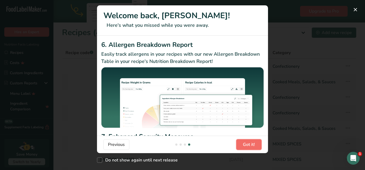
click at [248, 146] on span "Got it!" at bounding box center [249, 144] width 12 height 6
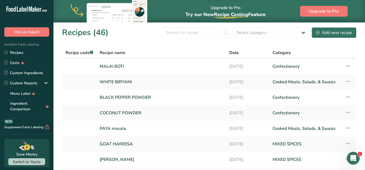
scroll to position [0, 513]
click at [126, 64] on link "MALAI BOTI" at bounding box center [161, 66] width 123 height 11
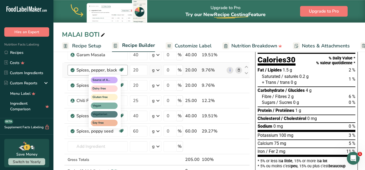
scroll to position [55, 0]
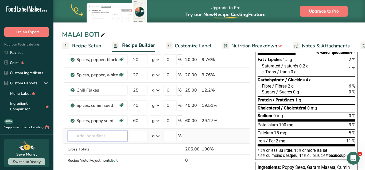
click at [108, 137] on input "text" at bounding box center [98, 135] width 60 height 11
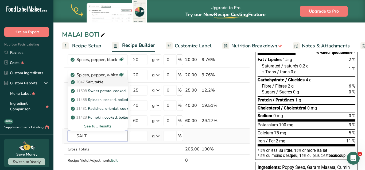
type input "SALT"
click at [102, 81] on p "2047 Salt, table" at bounding box center [88, 82] width 32 height 6
type input "Salt, table"
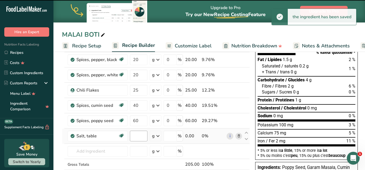
type input "0"
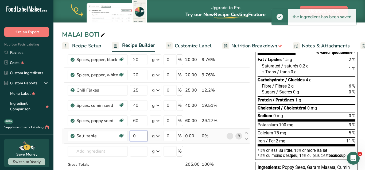
click at [135, 137] on input "0" at bounding box center [139, 135] width 18 height 11
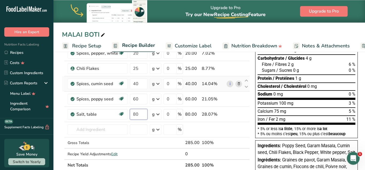
scroll to position [82, 0]
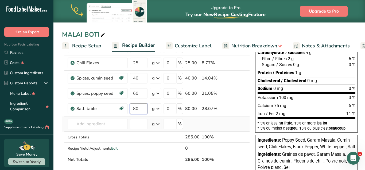
type input "80"
click at [233, 125] on div "Ingredient * Amount * Unit * Waste * .a-a{fill:#347362;}.b-a{fill:#fff;} Grams …" at bounding box center [156, 81] width 188 height 167
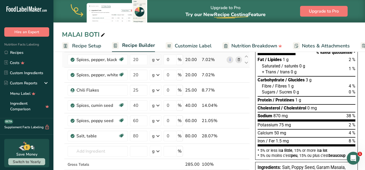
scroll to position [0, 0]
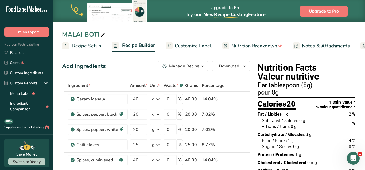
click at [195, 47] on span "Customize Label" at bounding box center [193, 45] width 37 height 7
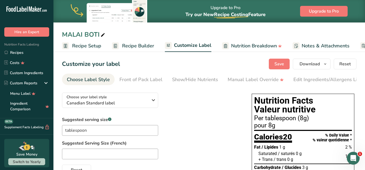
scroll to position [0, 52]
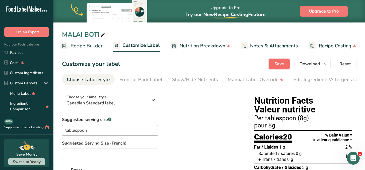
click at [274, 62] on button "Save" at bounding box center [279, 64] width 21 height 11
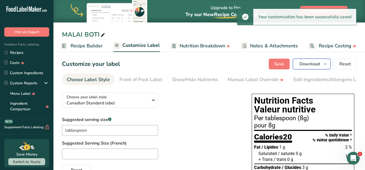
click at [303, 64] on span "Download" at bounding box center [310, 64] width 20 height 6
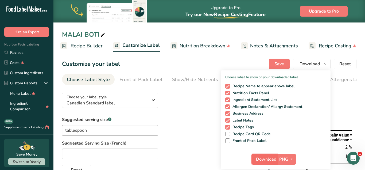
click at [263, 158] on span "Download" at bounding box center [266, 159] width 20 height 6
